Goal: Task Accomplishment & Management: Complete application form

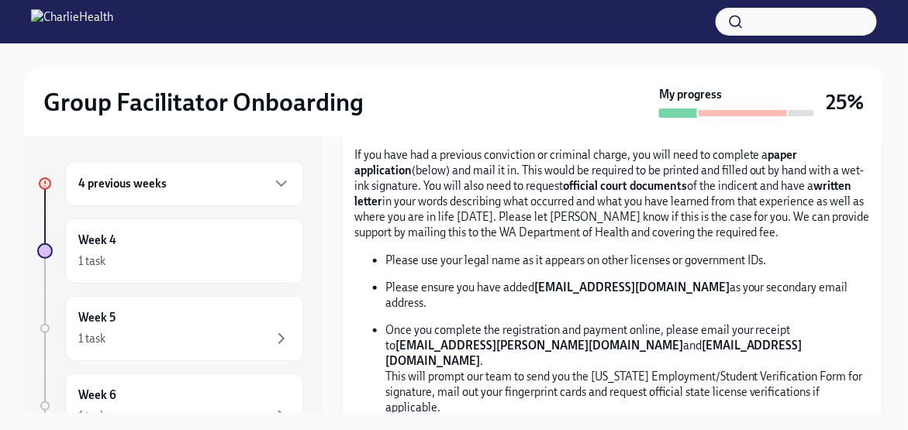
scroll to position [775, 0]
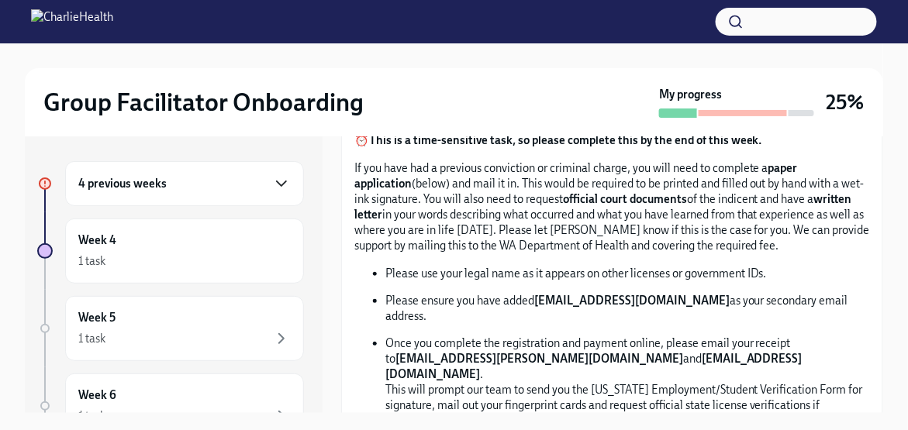
click at [277, 181] on icon "button" at bounding box center [281, 183] width 9 height 5
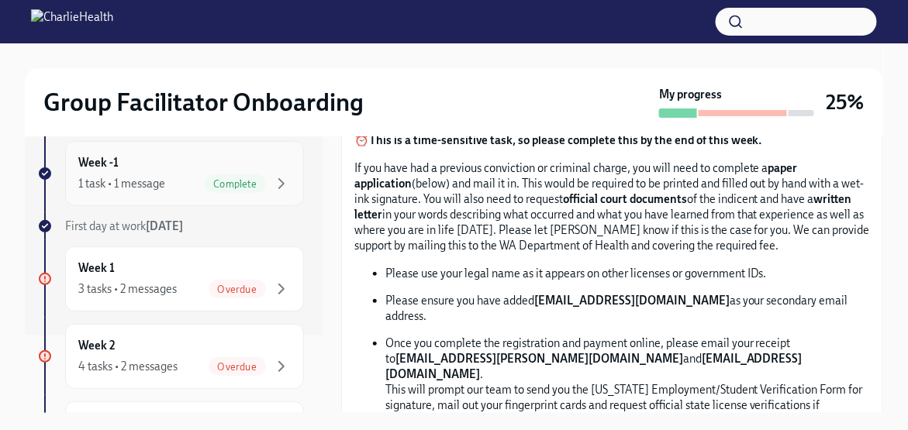
scroll to position [155, 0]
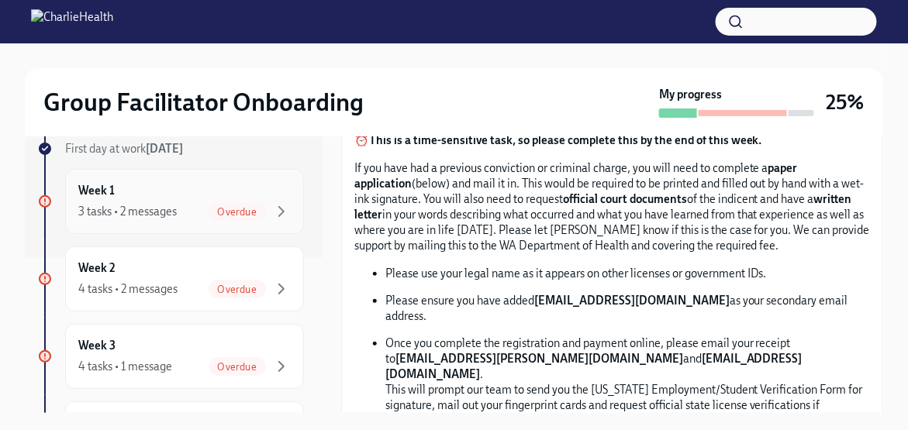
click at [223, 213] on span "Overdue" at bounding box center [237, 212] width 57 height 12
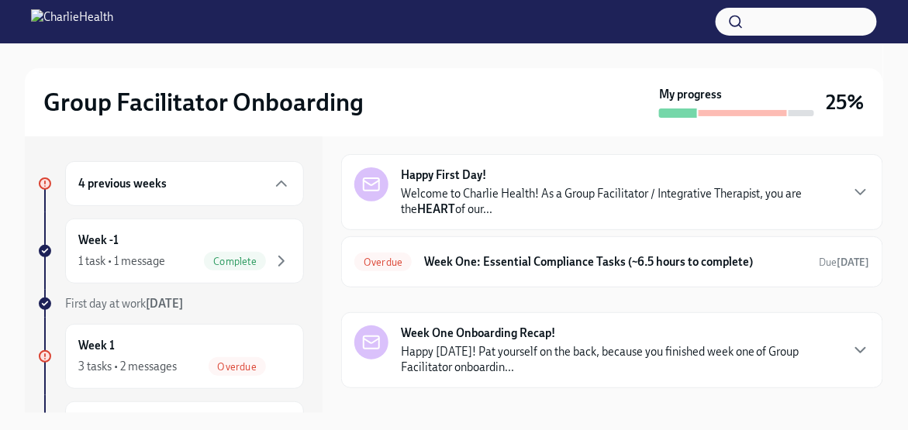
scroll to position [74, 0]
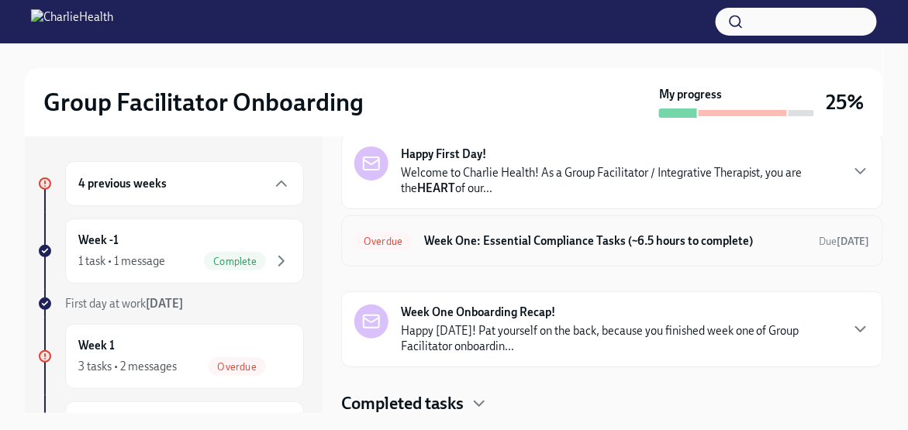
click at [537, 240] on h6 "Week One: Essential Compliance Tasks (~6.5 hours to complete)" at bounding box center [615, 241] width 383 height 17
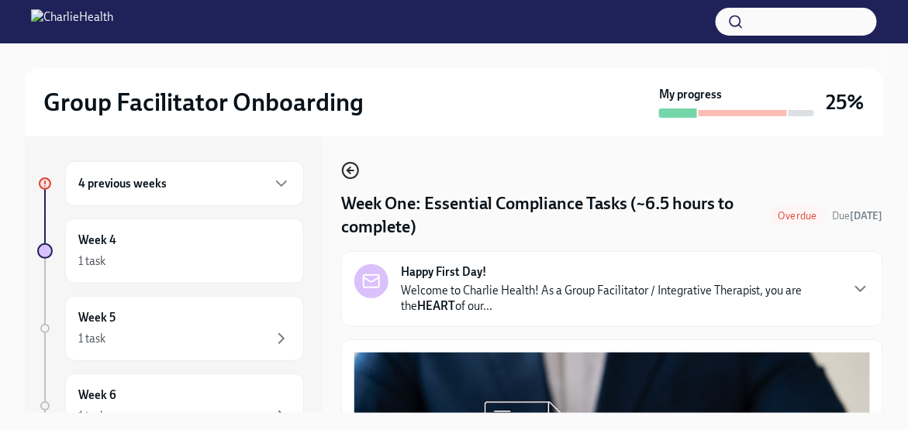
click at [352, 171] on icon "button" at bounding box center [350, 171] width 6 height 0
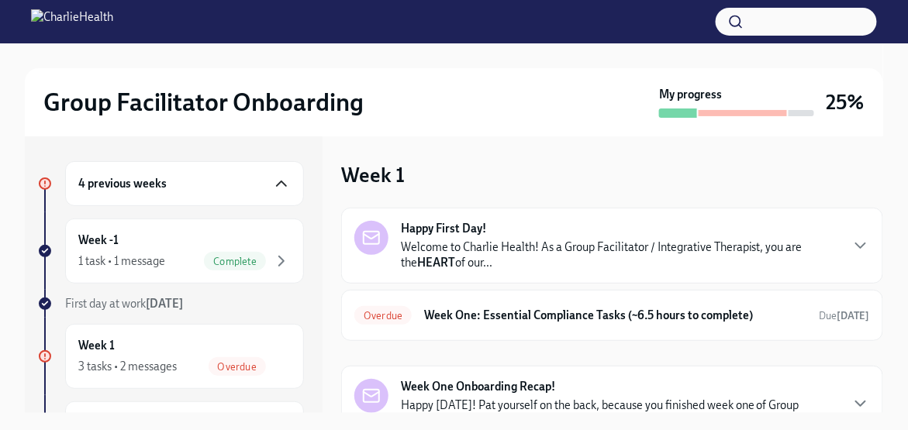
click at [272, 188] on icon "button" at bounding box center [281, 183] width 19 height 19
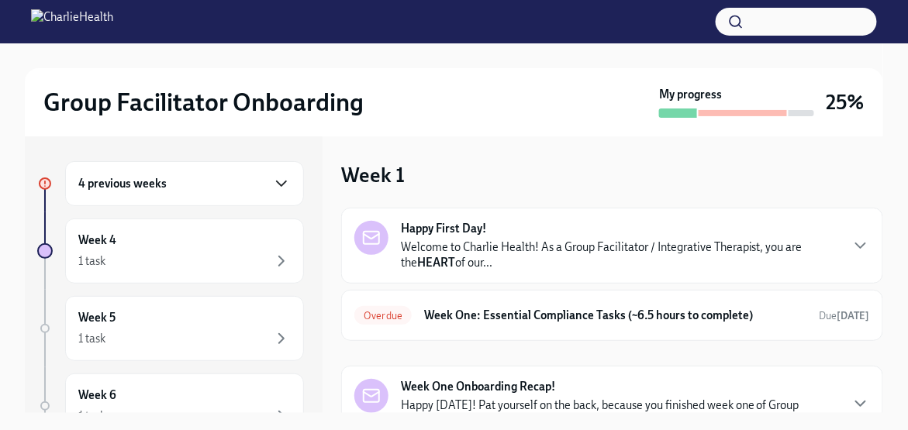
click at [271, 171] on div "4 previous weeks" at bounding box center [184, 183] width 239 height 45
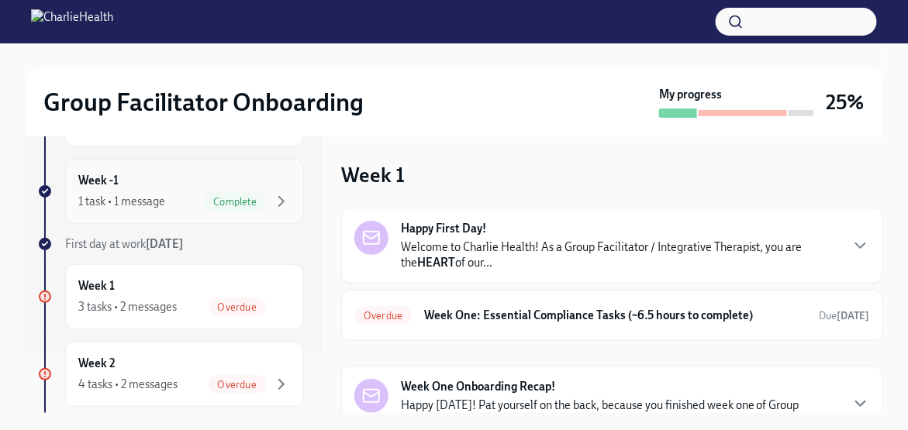
scroll to position [155, 0]
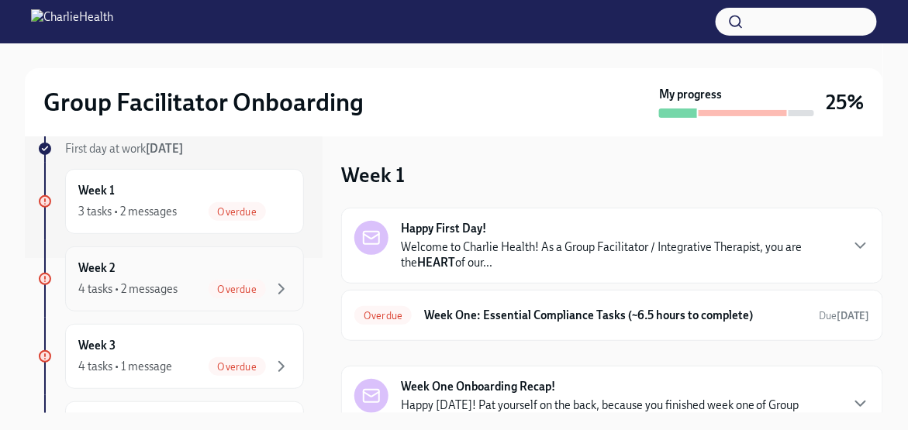
click at [230, 284] on span "Overdue" at bounding box center [237, 290] width 57 height 12
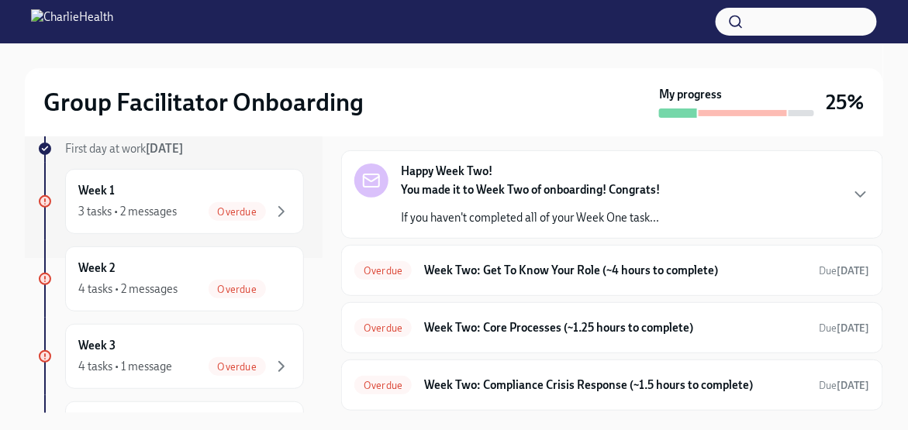
scroll to position [78, 0]
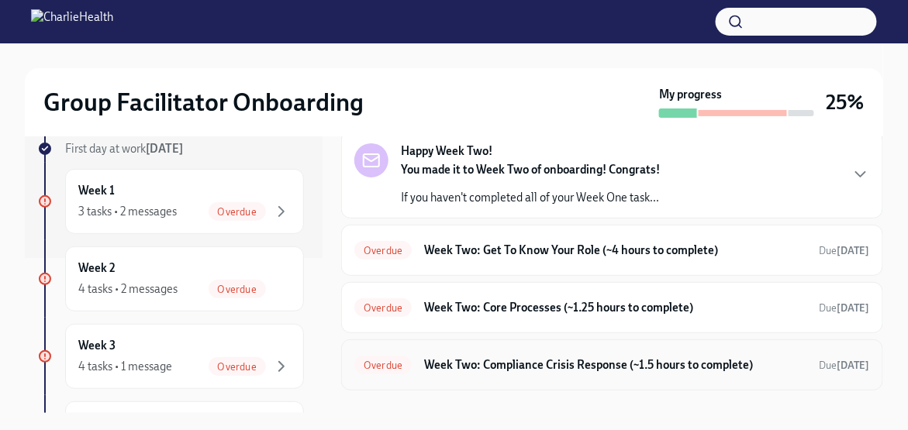
click at [582, 360] on h6 "Week Two: Compliance Crisis Response (~1.5 hours to complete)" at bounding box center [615, 365] width 383 height 17
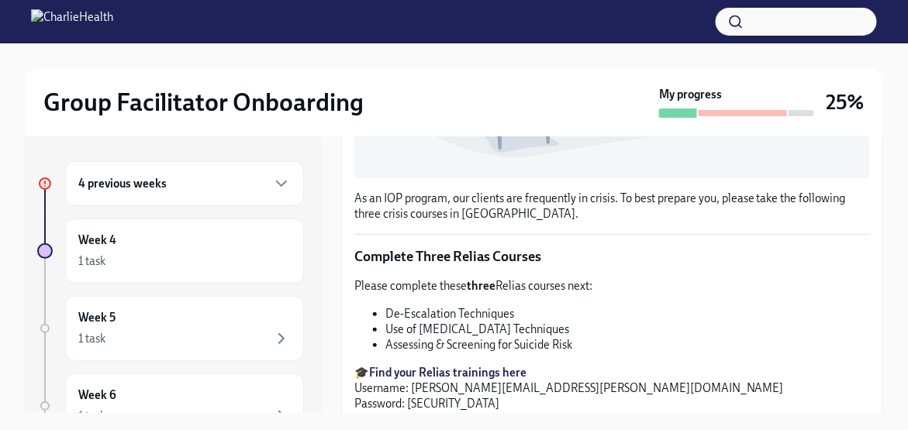
scroll to position [543, 0]
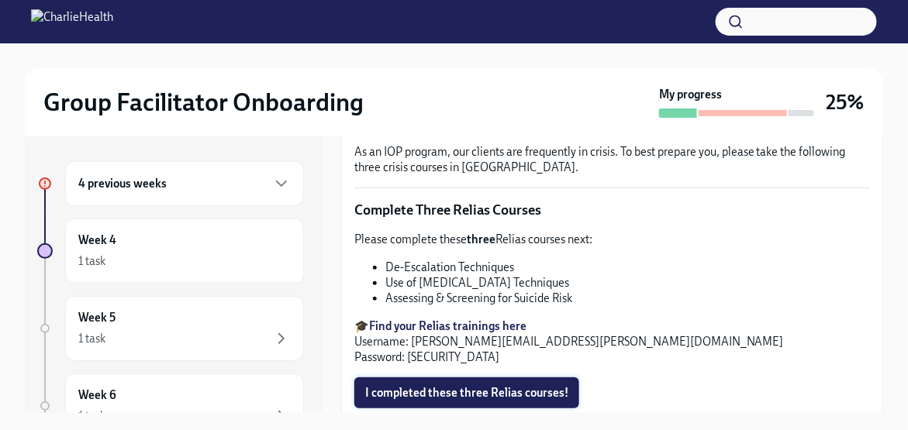
click at [489, 388] on span "I completed these three Relias courses!" at bounding box center [466, 393] width 203 height 16
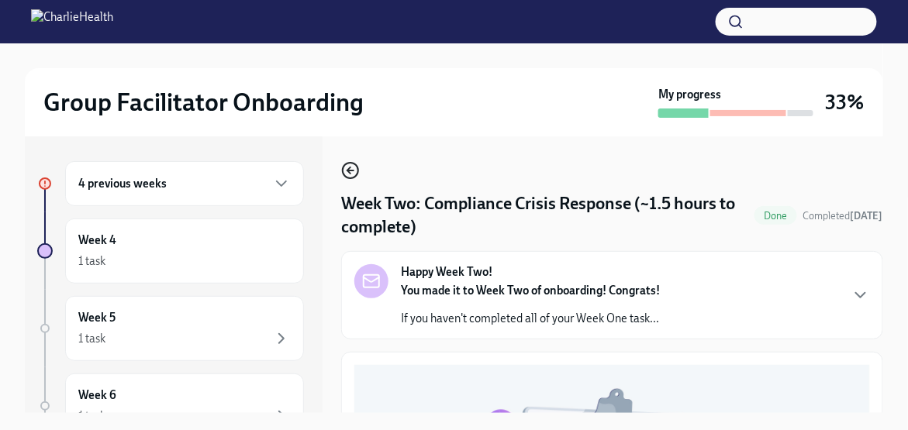
click at [354, 171] on icon "button" at bounding box center [350, 170] width 19 height 19
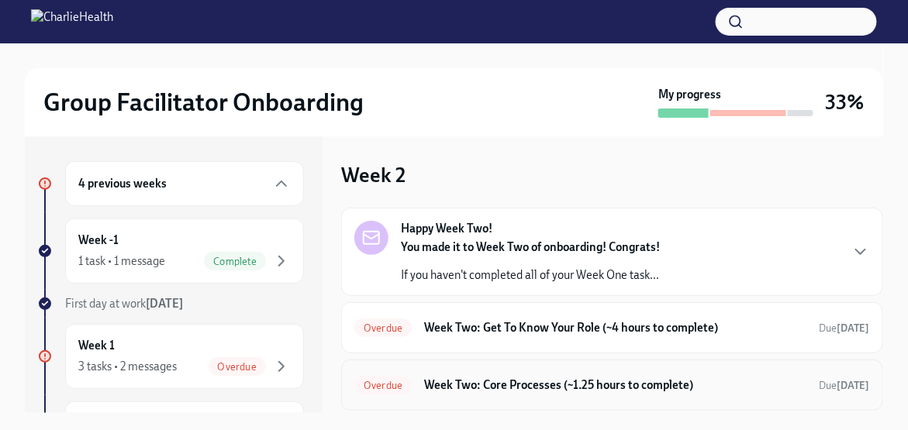
click at [510, 381] on h6 "Week Two: Core Processes (~1.25 hours to complete)" at bounding box center [615, 385] width 383 height 17
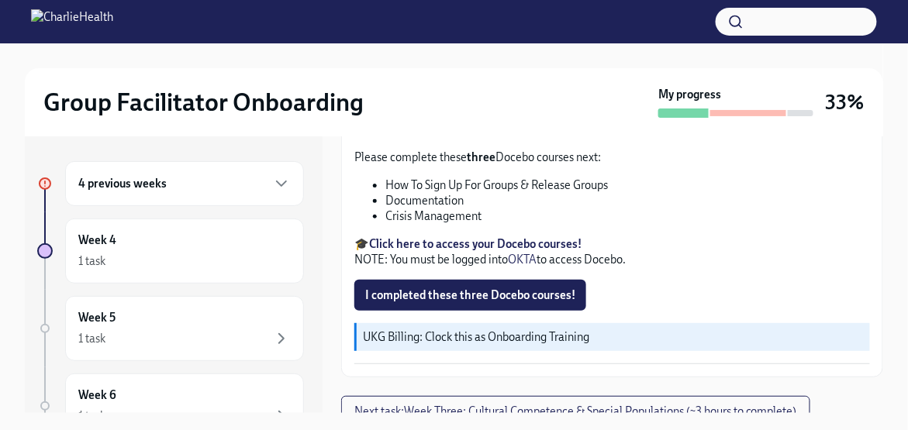
scroll to position [625, 0]
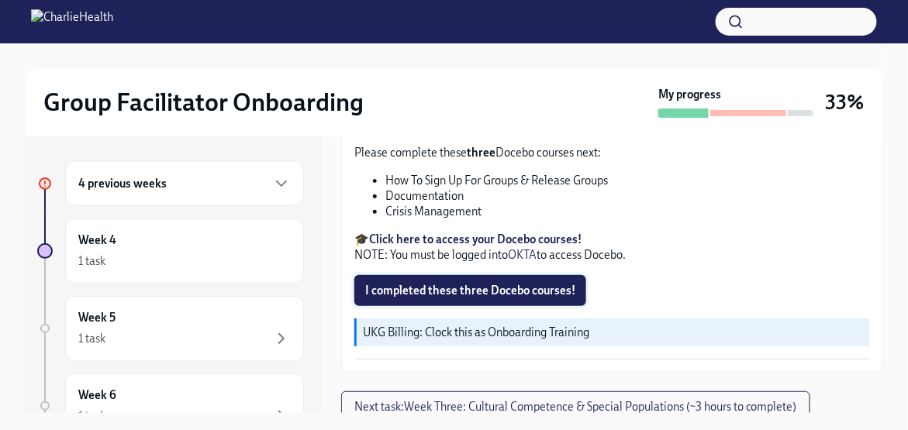
click at [492, 288] on span "I completed these three Docebo courses!" at bounding box center [470, 291] width 210 height 16
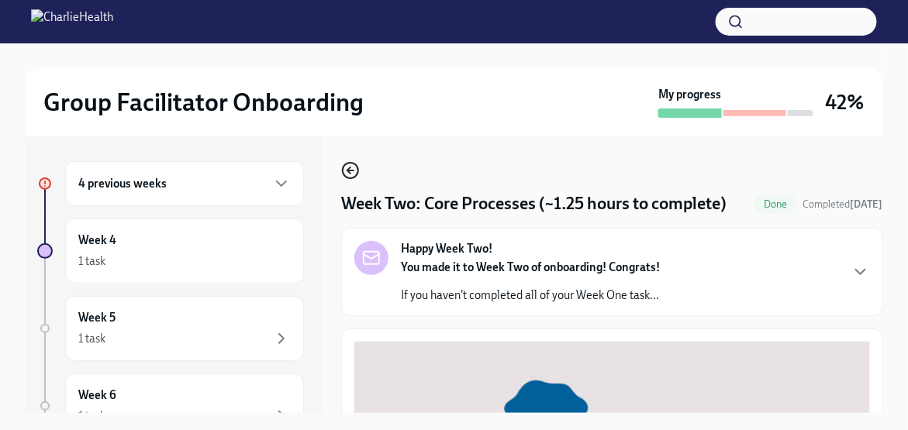
click at [347, 173] on icon "button" at bounding box center [350, 170] width 19 height 19
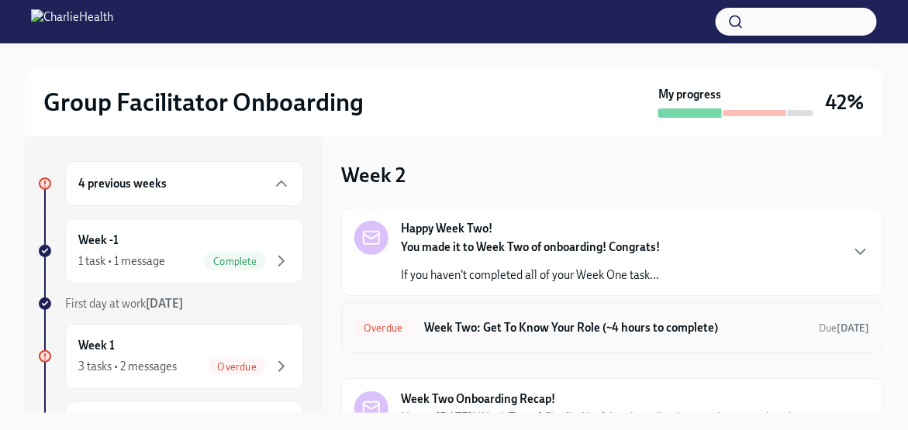
click at [452, 326] on h6 "Week Two: Get To Know Your Role (~4 hours to complete)" at bounding box center [615, 327] width 383 height 17
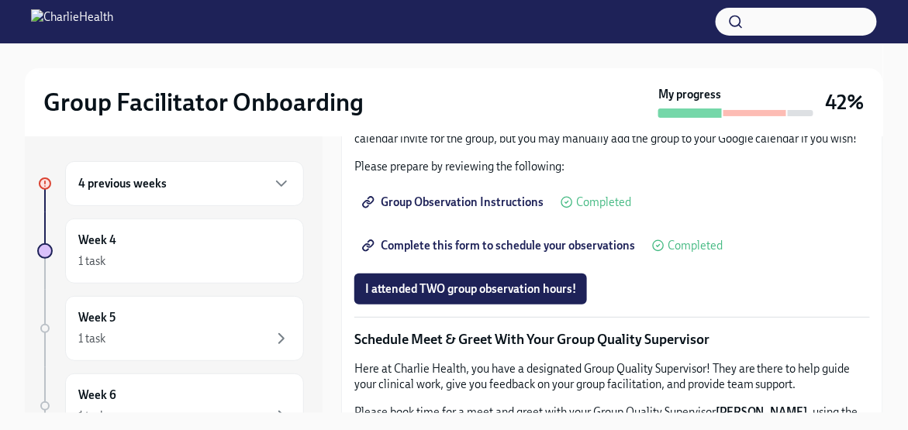
scroll to position [930, 0]
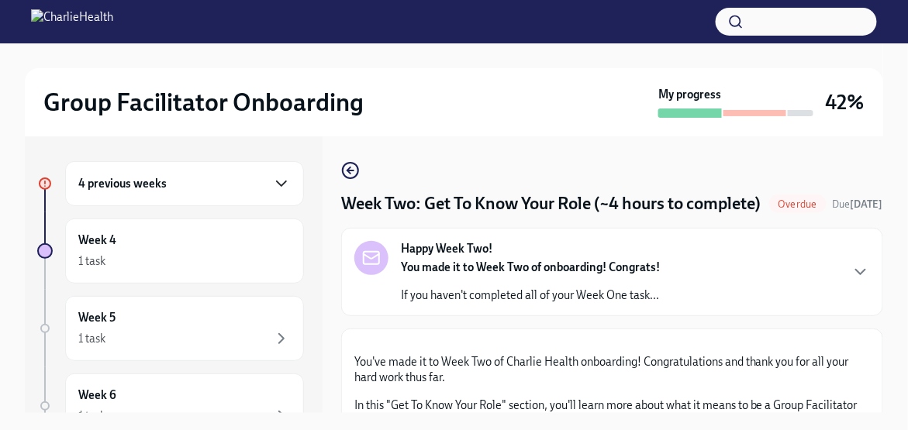
click at [272, 178] on icon "button" at bounding box center [281, 183] width 19 height 19
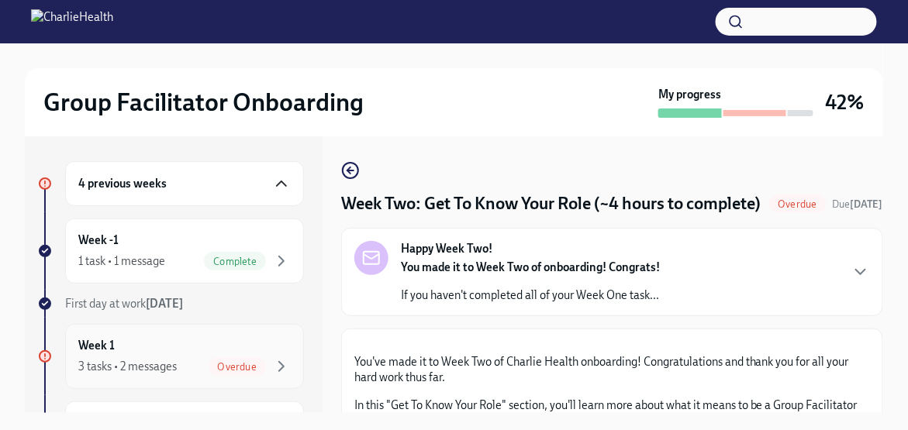
scroll to position [78, 0]
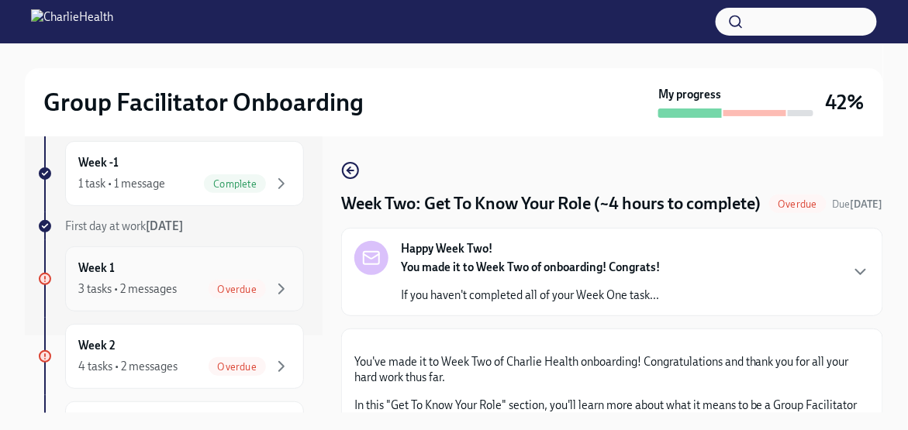
click at [231, 285] on span "Overdue" at bounding box center [237, 290] width 57 height 12
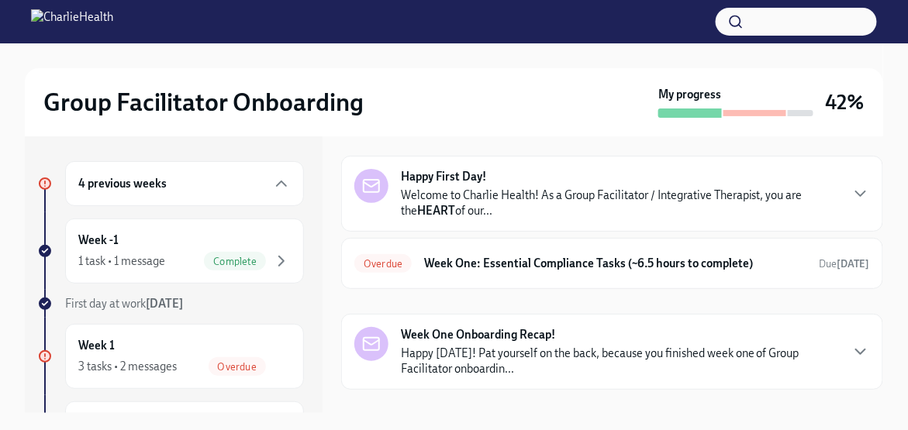
scroll to position [74, 0]
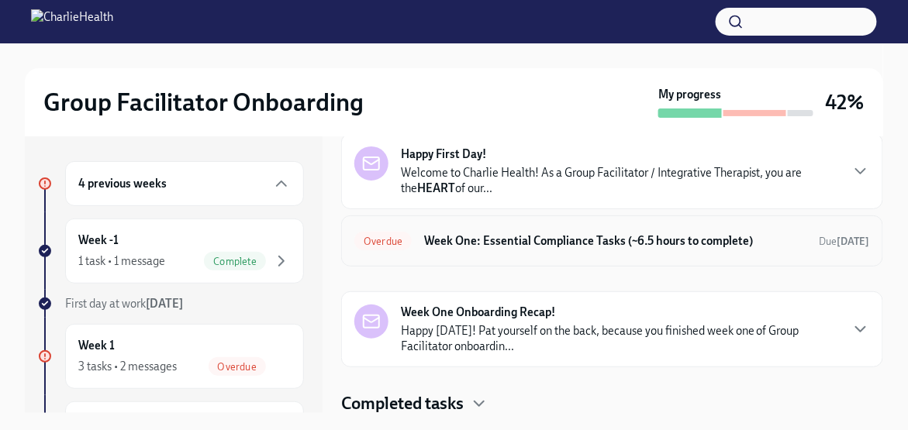
click at [471, 254] on div "Overdue Week One: Essential Compliance Tasks (~6.5 hours to complete) Due [DATE]" at bounding box center [612, 241] width 542 height 51
click at [465, 241] on h6 "Week One: Essential Compliance Tasks (~6.5 hours to complete)" at bounding box center [615, 241] width 383 height 17
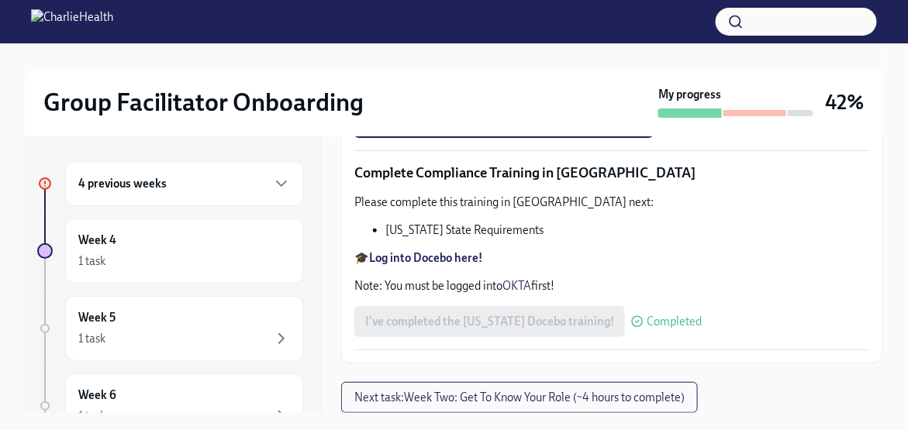
scroll to position [3329, 0]
click at [474, 402] on span "Next task : Week Two: Get To Know Your Role (~4 hours to complete)" at bounding box center [519, 398] width 330 height 16
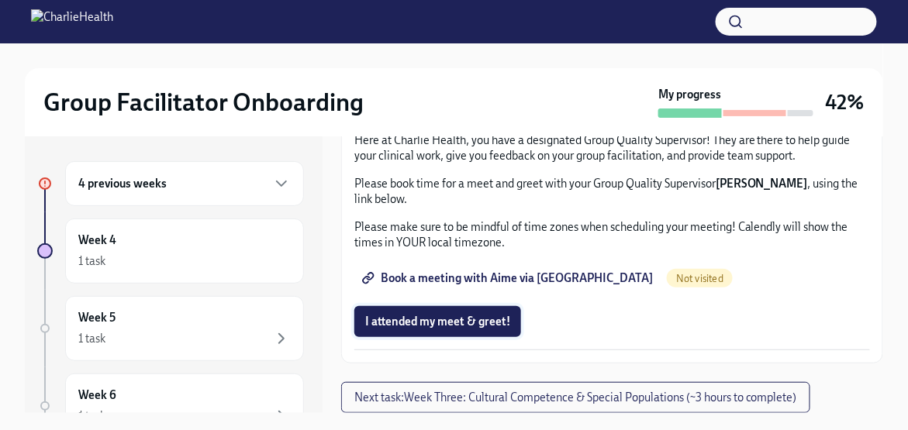
scroll to position [1561, 0]
click at [491, 395] on span "Next task : Week Three: Cultural Competence & Special Populations (~3 hours to …" at bounding box center [575, 398] width 443 height 16
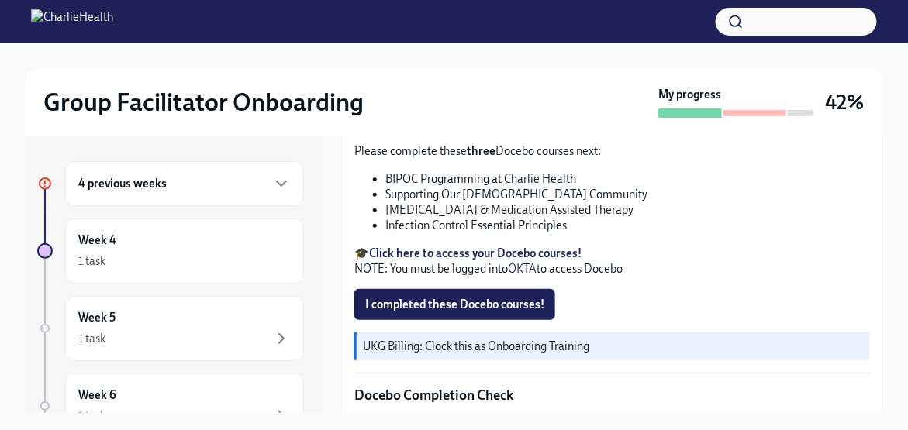
scroll to position [543, 0]
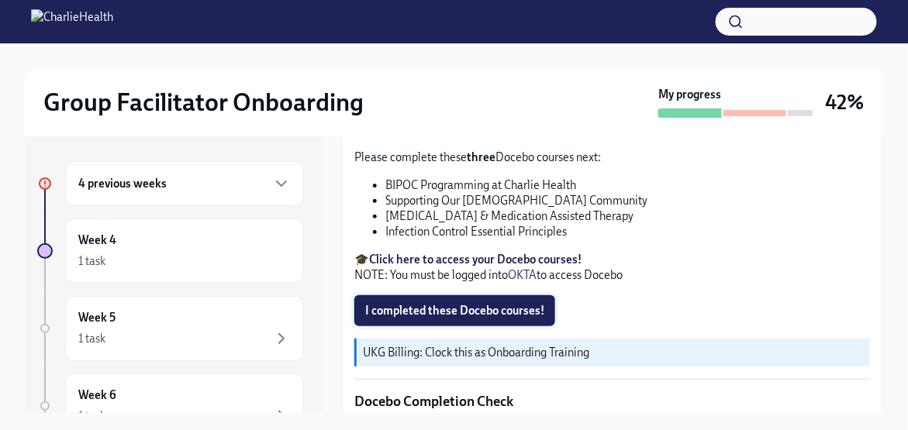
click at [471, 303] on span "I completed these Docebo courses!" at bounding box center [454, 311] width 179 height 16
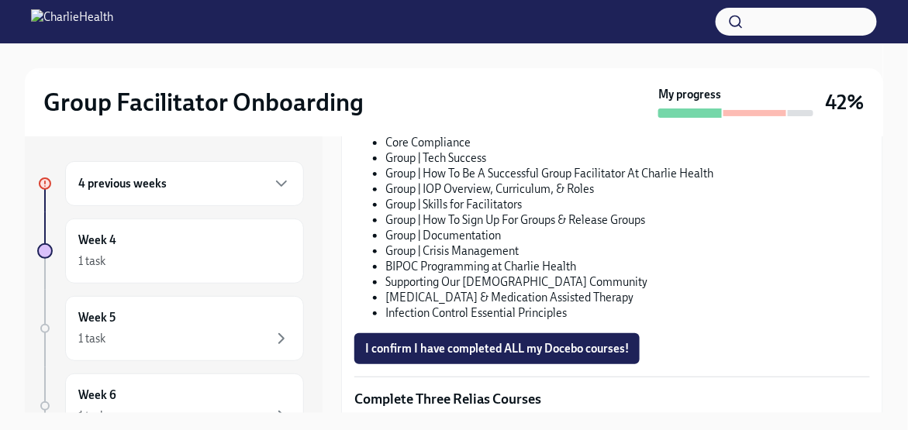
scroll to position [1085, 0]
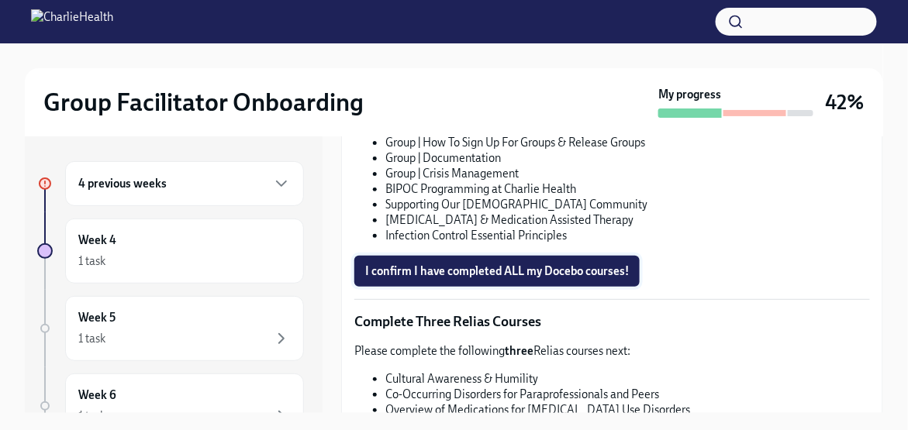
click at [533, 264] on span "I confirm I have completed ALL my Docebo courses!" at bounding box center [497, 272] width 264 height 16
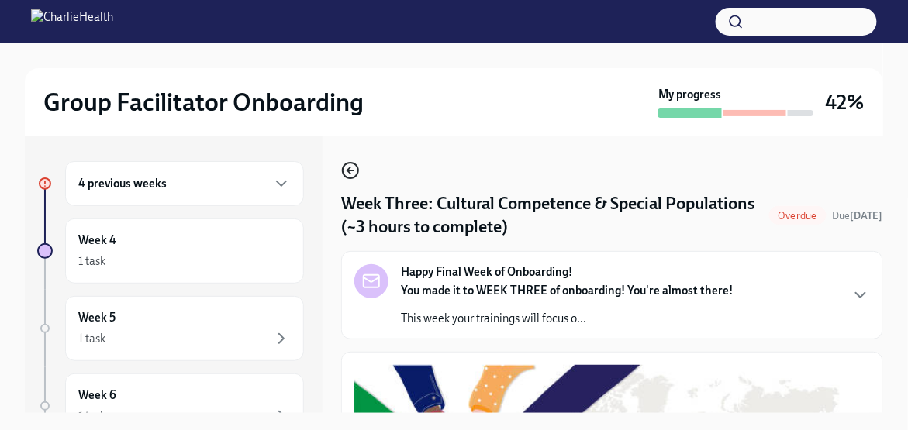
click at [349, 174] on icon "button" at bounding box center [350, 170] width 19 height 19
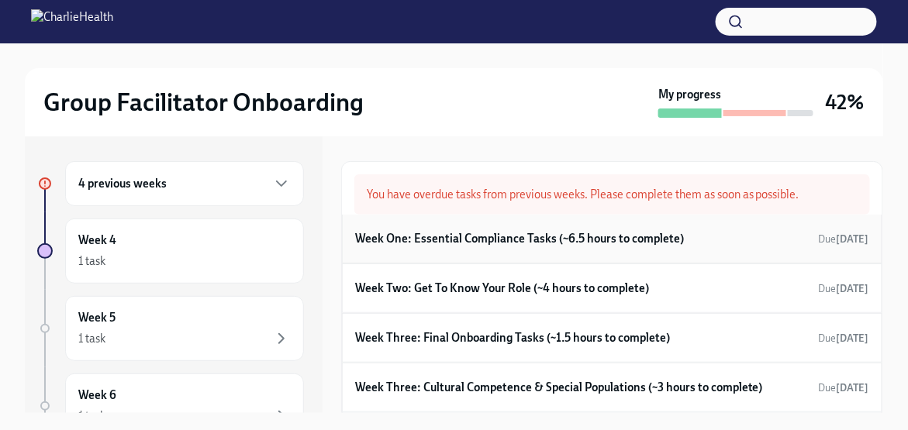
click at [450, 241] on h6 "Week One: Essential Compliance Tasks (~6.5 hours to complete)" at bounding box center [519, 238] width 329 height 17
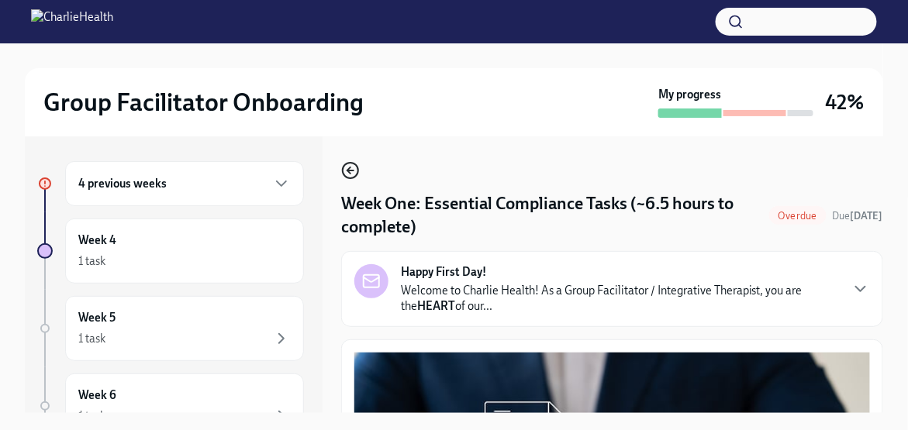
click at [347, 165] on icon "button" at bounding box center [350, 170] width 19 height 19
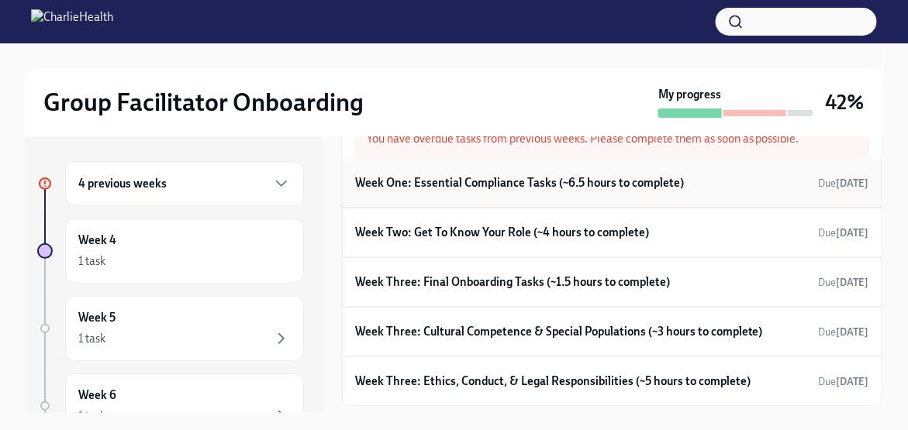
scroll to position [78, 0]
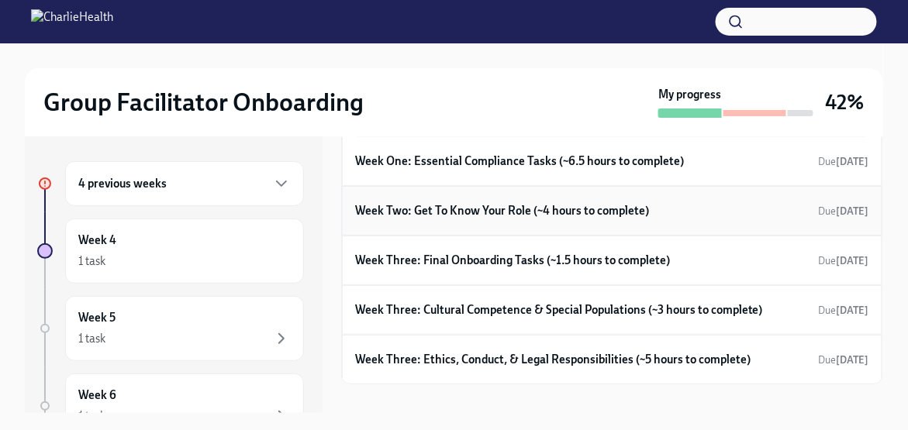
click at [500, 212] on h6 "Week Two: Get To Know Your Role (~4 hours to complete)" at bounding box center [502, 210] width 294 height 17
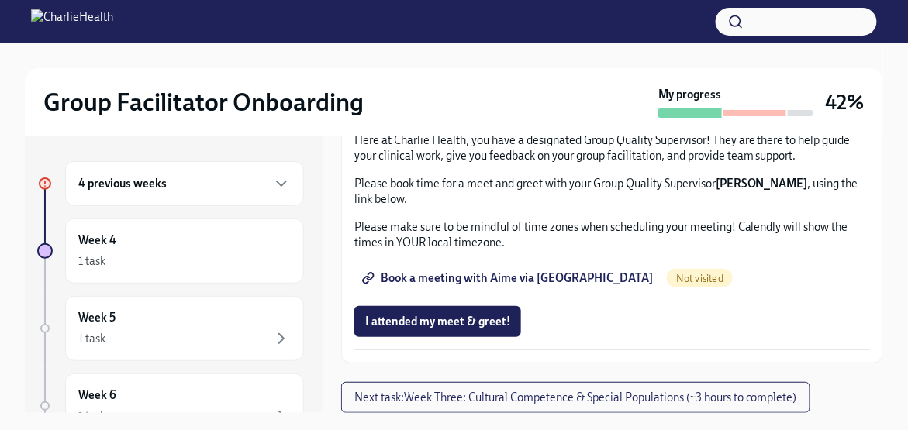
scroll to position [1406, 0]
click at [429, 68] on span "I attended TWO group observation hours!" at bounding box center [470, 61] width 211 height 16
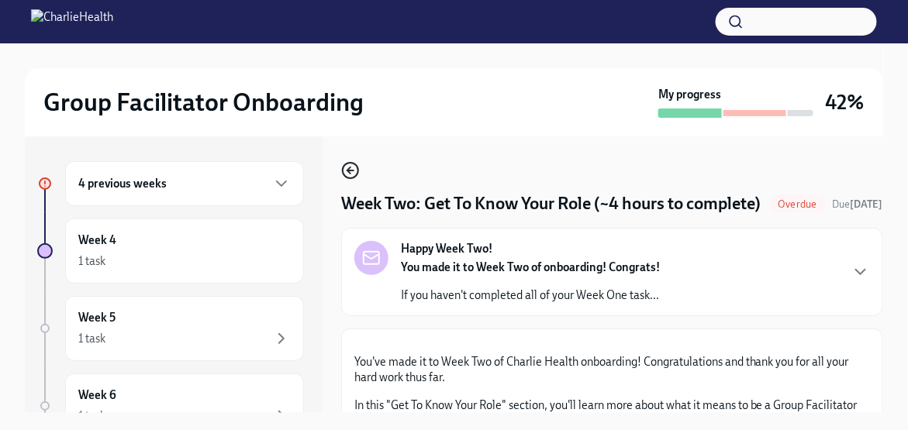
scroll to position [0, 0]
click at [355, 172] on icon "button" at bounding box center [350, 170] width 19 height 19
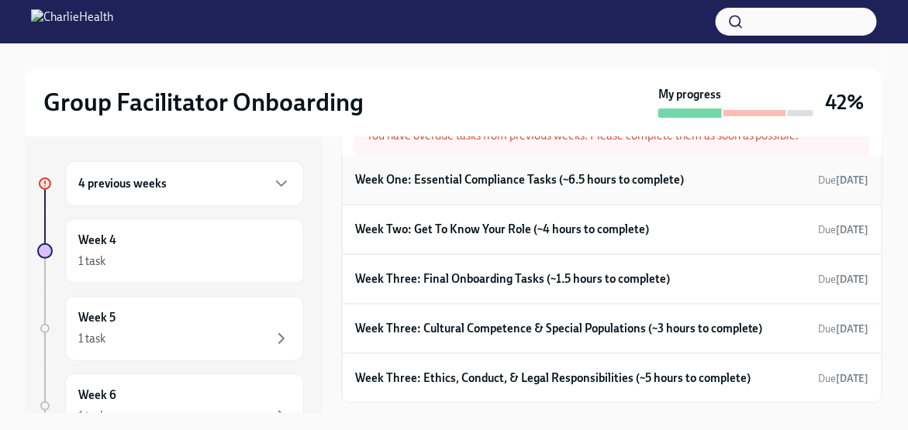
scroll to position [78, 0]
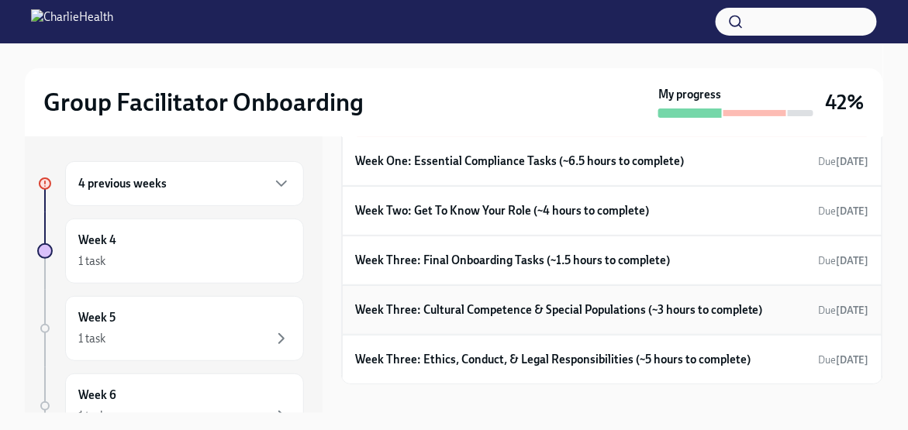
click at [491, 312] on h6 "Week Three: Cultural Competence & Special Populations (~3 hours to complete)" at bounding box center [559, 310] width 408 height 17
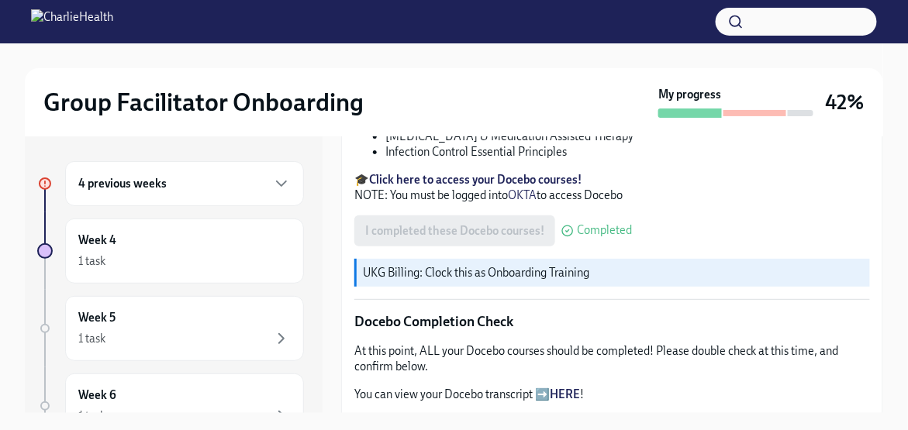
scroll to position [620, 0]
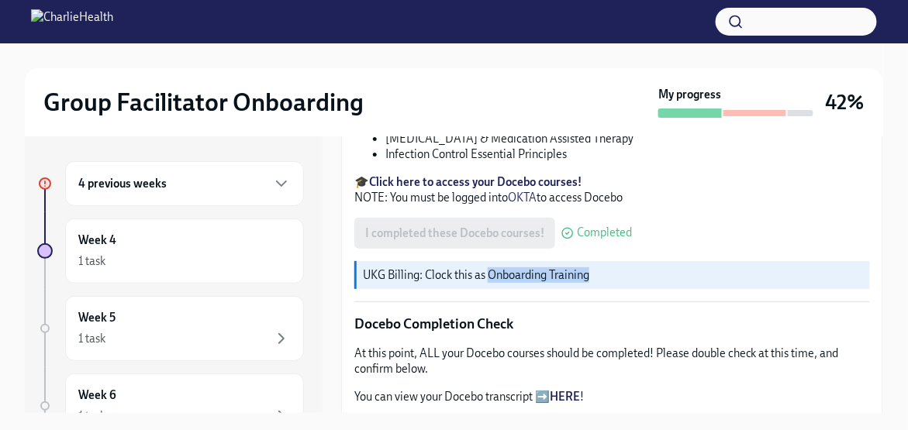
drag, startPoint x: 598, startPoint y: 254, endPoint x: 489, endPoint y: 250, distance: 108.6
click at [489, 267] on p "UKG Billing: Clock this as Onboarding Training" at bounding box center [613, 275] width 501 height 16
copy p "Onboarding Training"
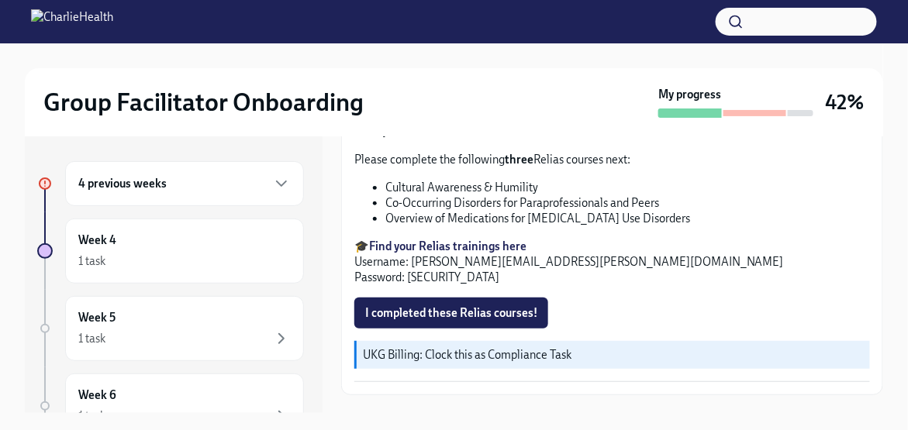
scroll to position [1286, 0]
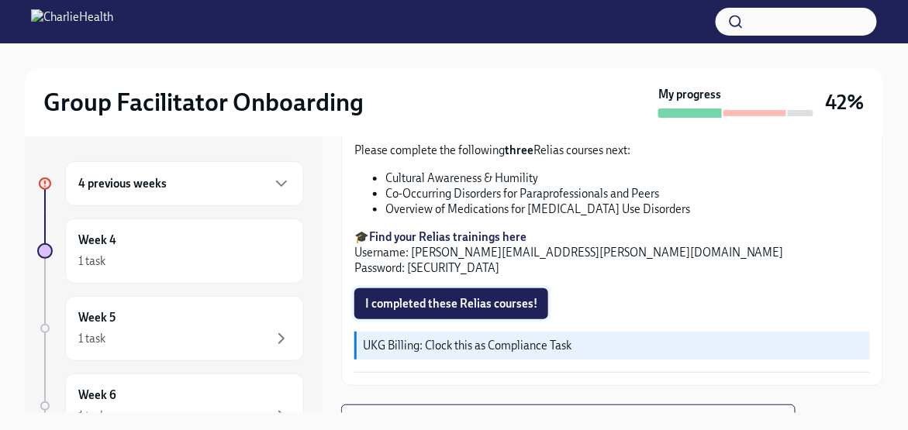
click at [458, 290] on button "I completed these Relias courses!" at bounding box center [451, 303] width 194 height 31
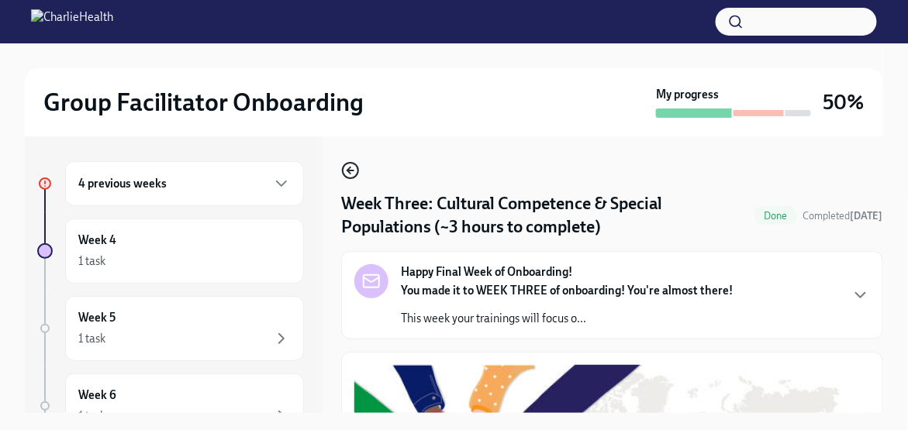
click at [354, 172] on icon "button" at bounding box center [350, 170] width 19 height 19
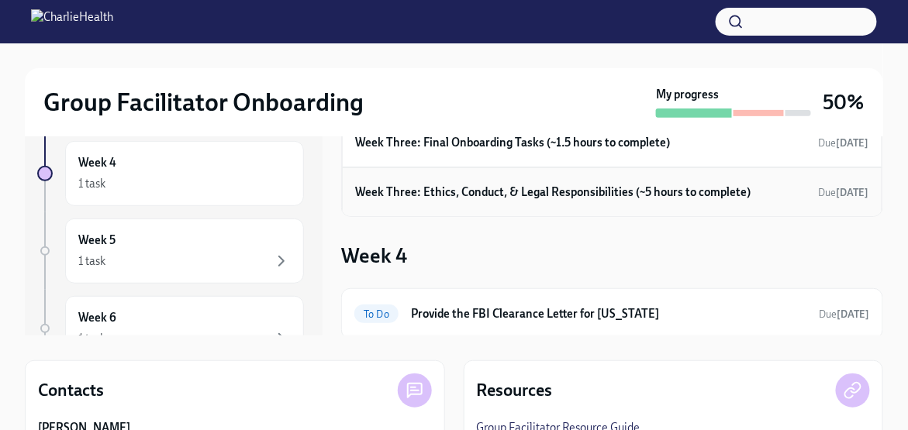
scroll to position [40, 0]
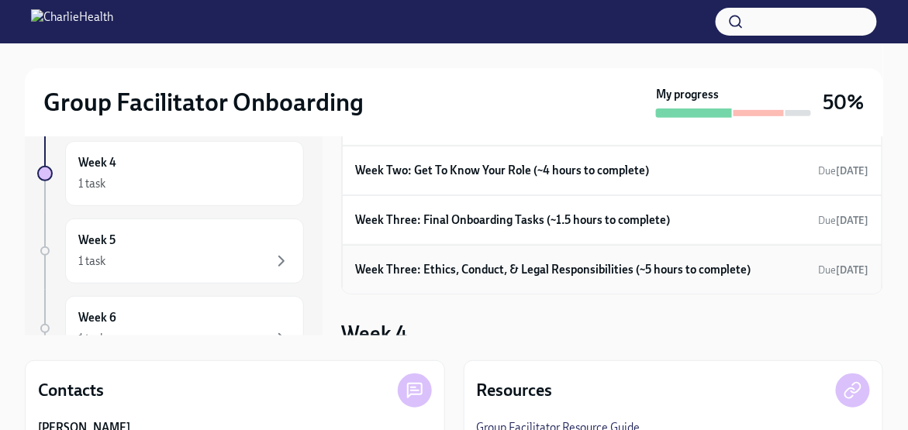
click at [532, 266] on h6 "Week Three: Ethics, Conduct, & Legal Responsibilities (~5 hours to complete)" at bounding box center [552, 269] width 395 height 17
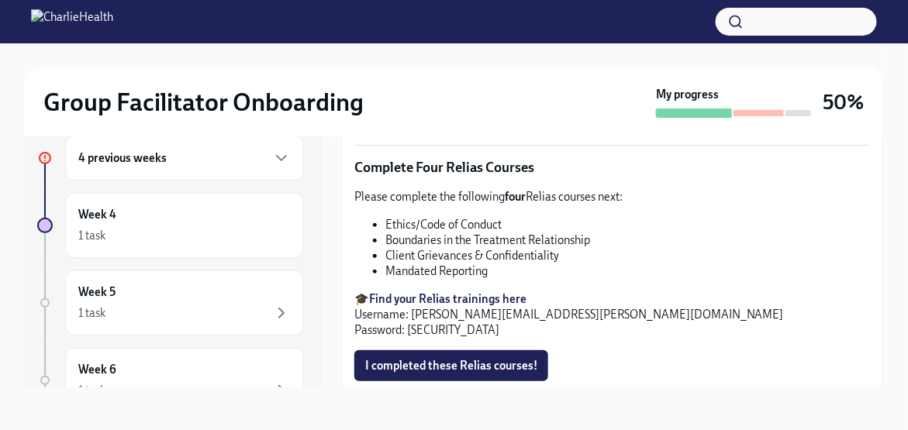
scroll to position [698, 0]
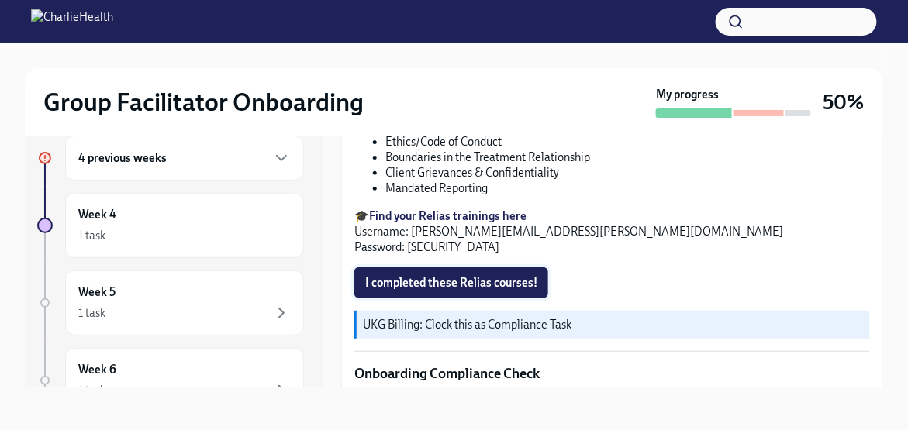
click at [486, 278] on span "I completed these Relias courses!" at bounding box center [451, 283] width 172 height 16
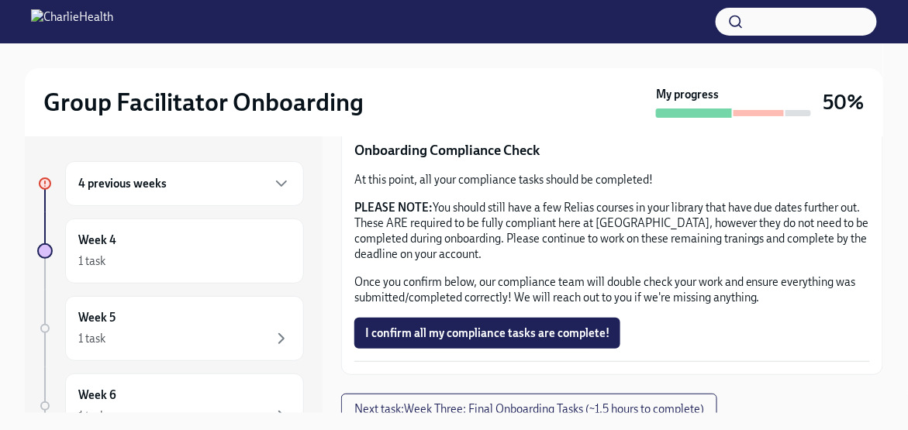
scroll to position [949, 0]
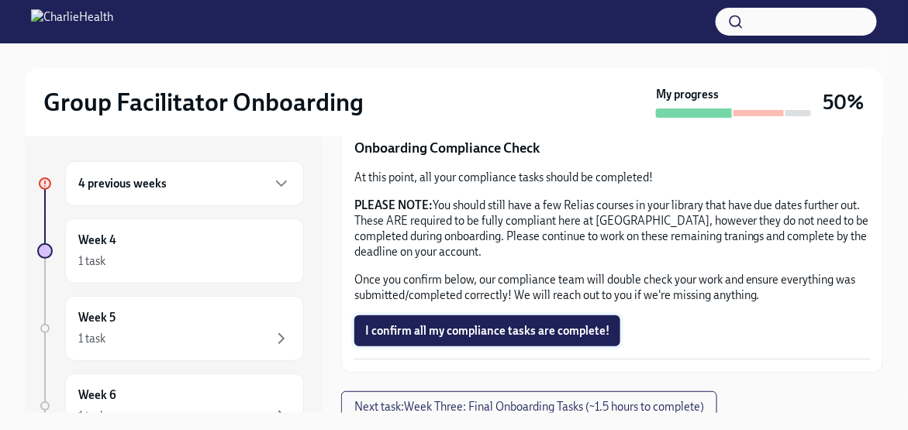
click at [517, 325] on span "I confirm all my compliance tasks are complete!" at bounding box center [487, 331] width 244 height 16
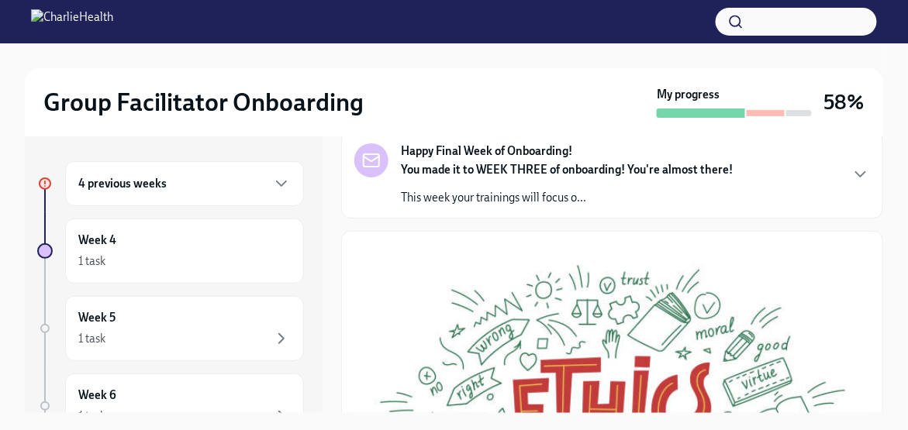
scroll to position [0, 0]
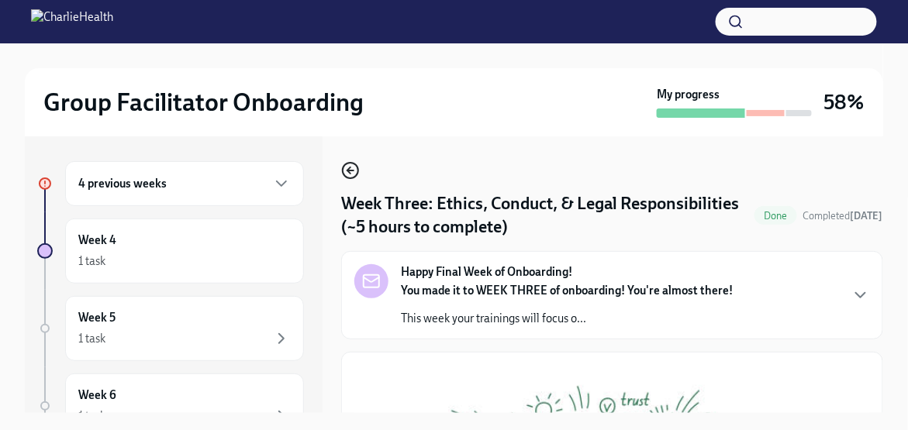
click at [348, 170] on icon "button" at bounding box center [348, 170] width 3 height 6
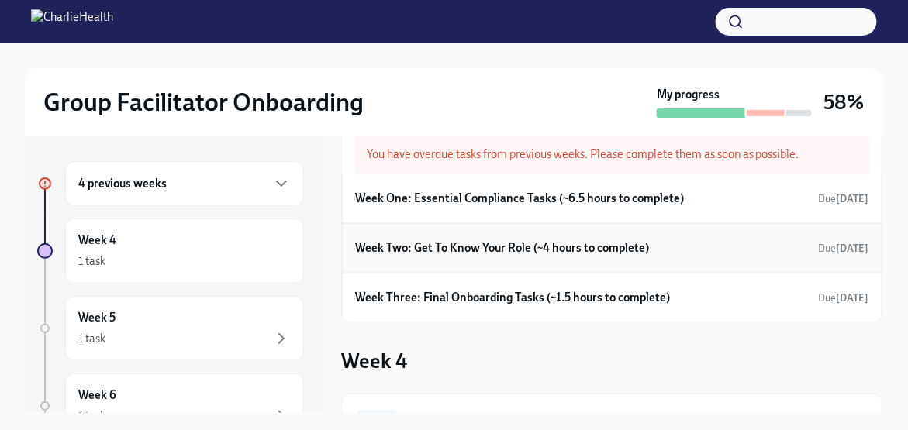
scroll to position [69, 0]
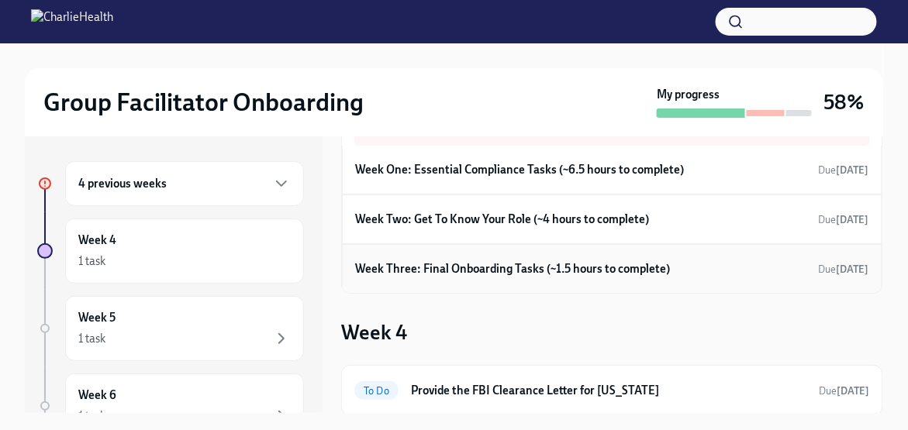
click at [581, 271] on h6 "Week Three: Final Onboarding Tasks (~1.5 hours to complete)" at bounding box center [512, 269] width 315 height 17
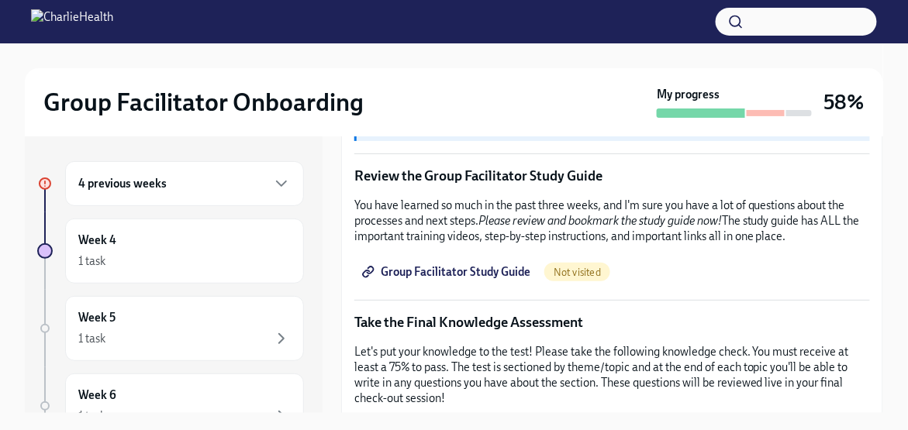
scroll to position [620, 0]
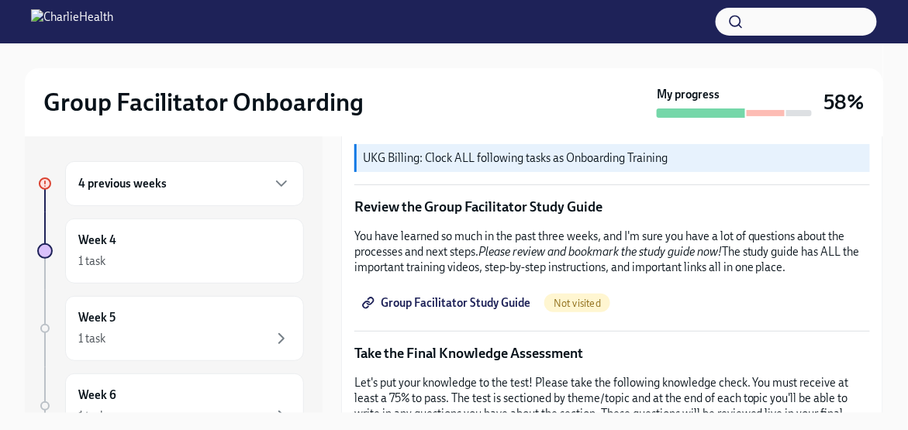
click at [504, 295] on span "Group Facilitator Study Guide" at bounding box center [447, 303] width 165 height 16
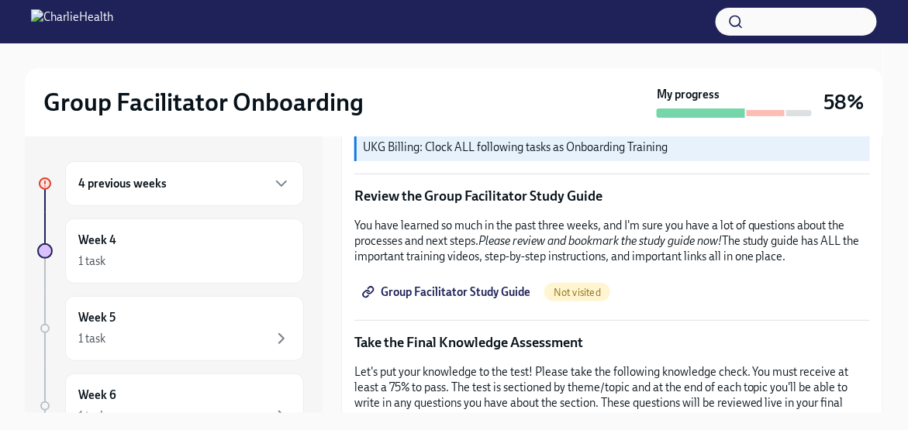
scroll to position [775, 0]
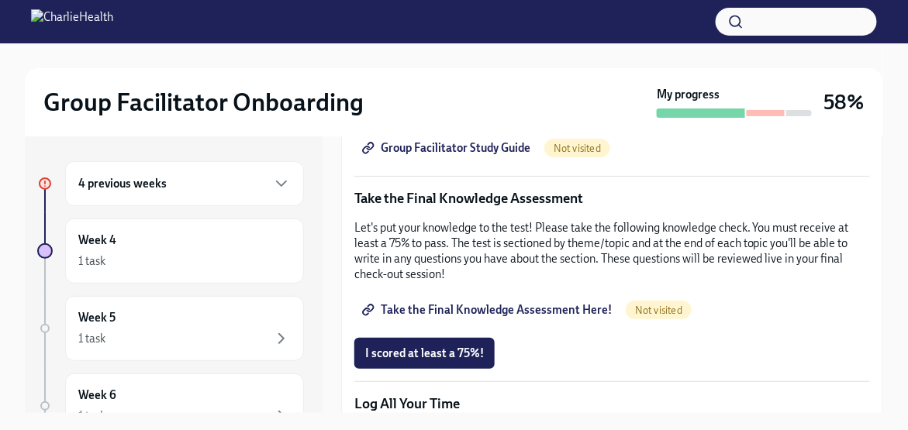
click at [510, 302] on span "Take the Final Knowledge Assessment Here!" at bounding box center [488, 310] width 247 height 16
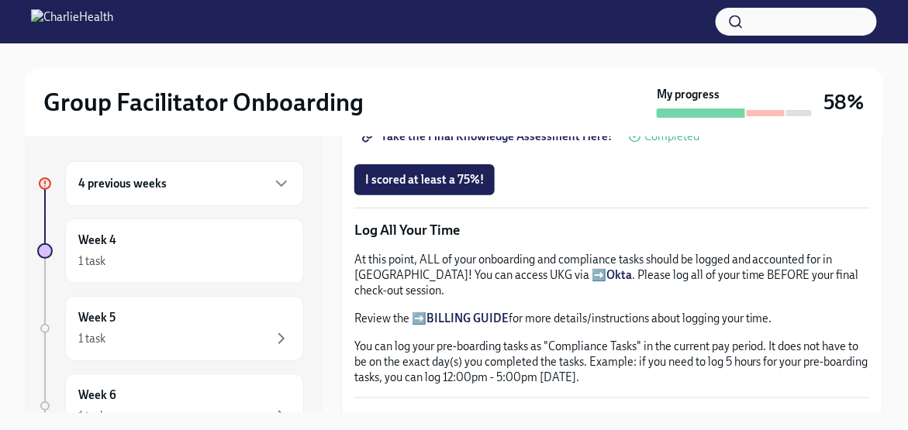
scroll to position [967, 0]
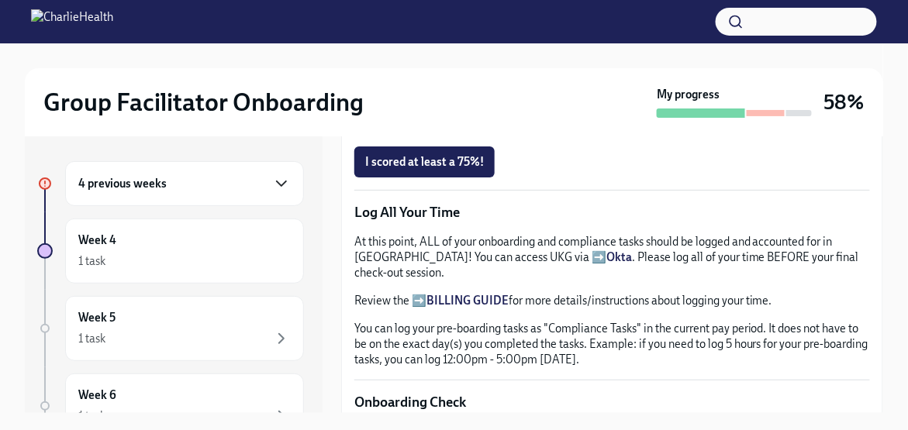
click at [272, 181] on icon "button" at bounding box center [281, 183] width 19 height 19
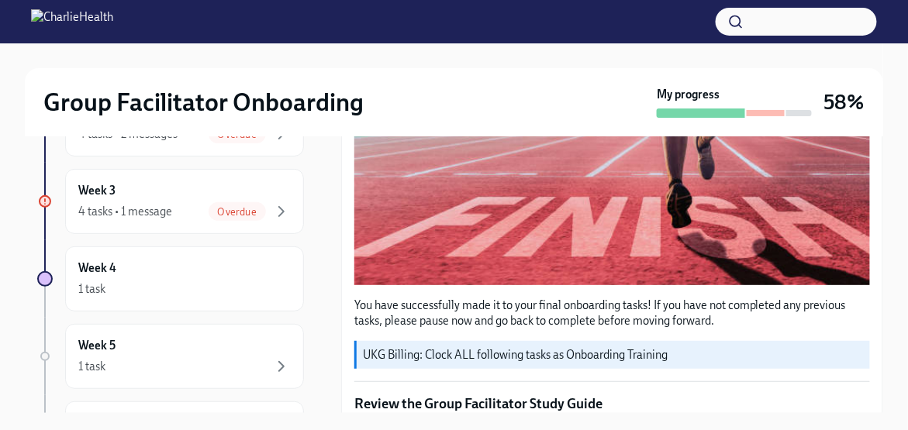
scroll to position [424, 0]
